Goal: Navigation & Orientation: Understand site structure

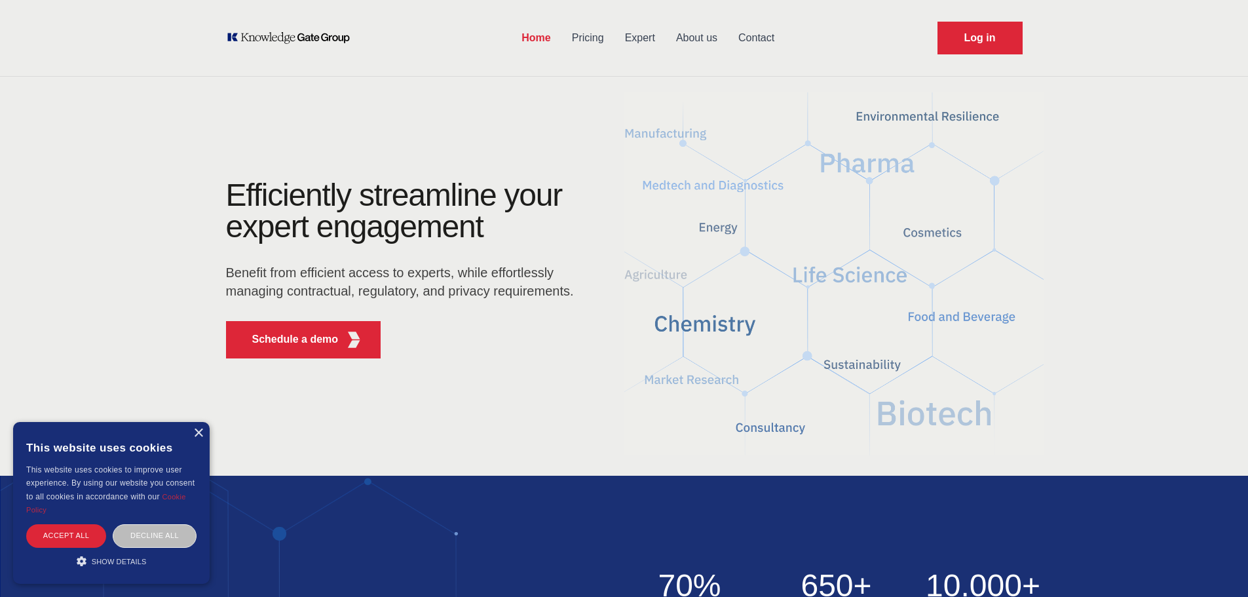
click at [577, 36] on link "Pricing" at bounding box center [587, 38] width 53 height 34
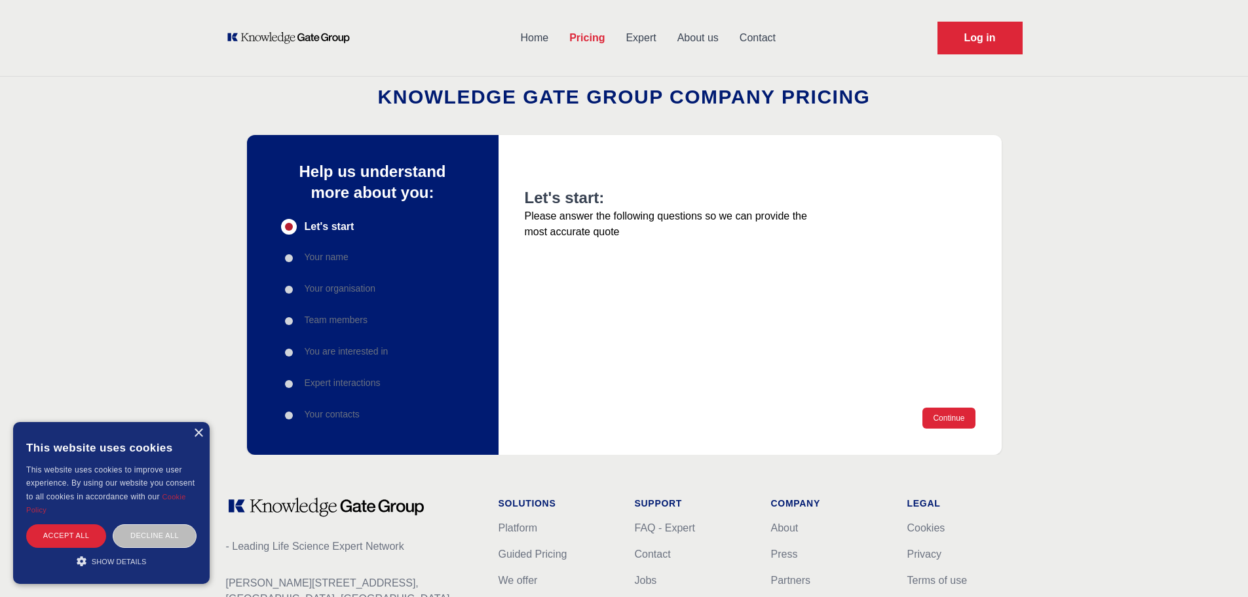
click at [642, 30] on link "Expert" at bounding box center [640, 38] width 51 height 34
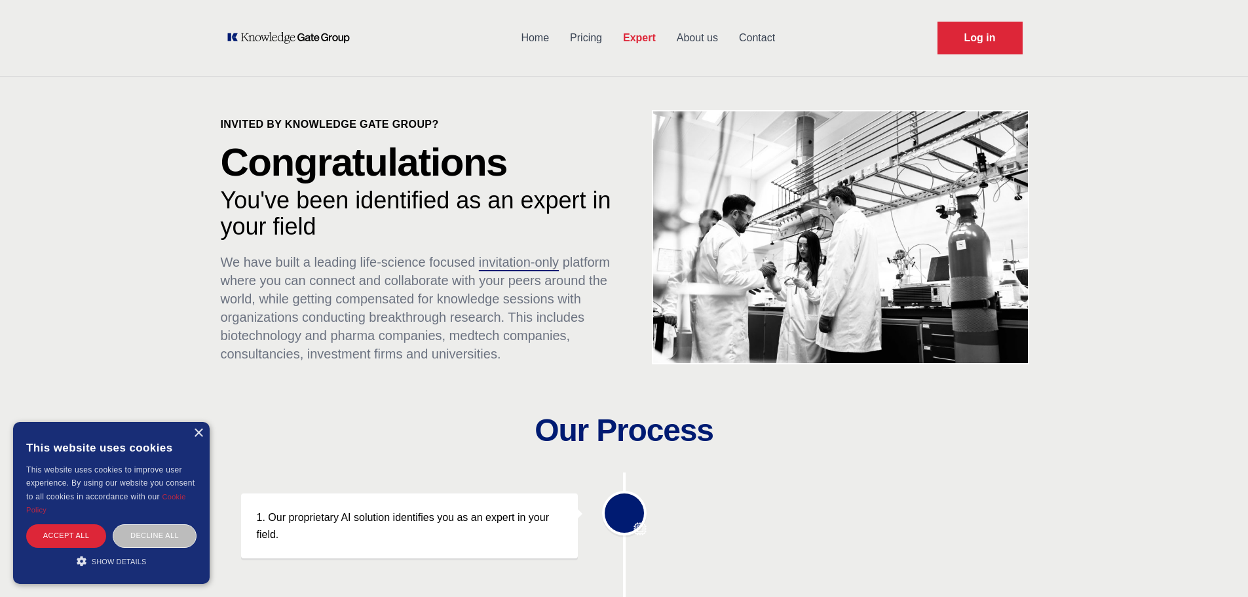
click at [693, 41] on link "About us" at bounding box center [697, 38] width 62 height 34
